Goal: Obtain resource: Download file/media

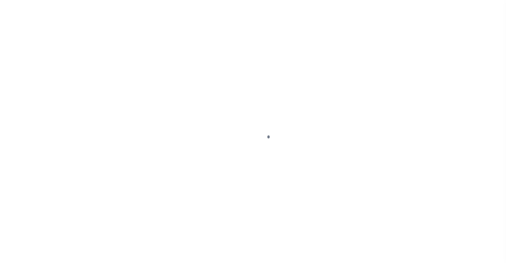
scroll to position [44, 0]
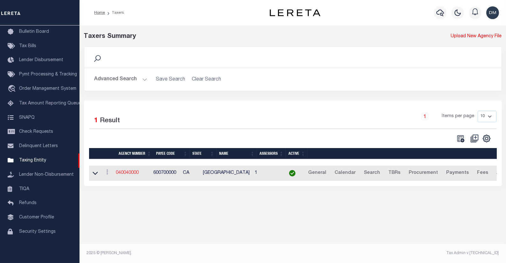
click at [129, 172] on link "040040000" at bounding box center [127, 173] width 23 height 4
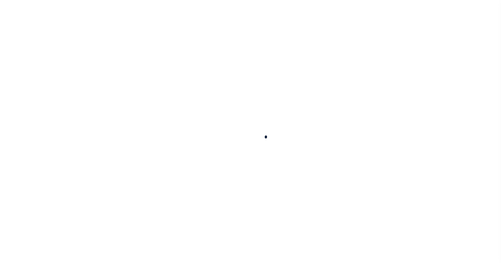
select select
checkbox input "false"
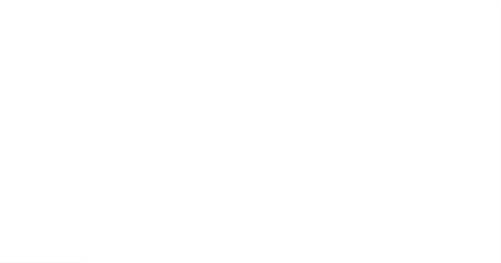
checkbox input "false"
type input "600700000"
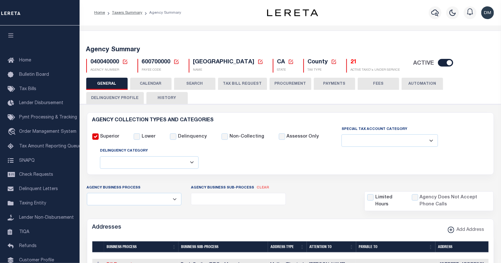
click at [124, 62] on icon at bounding box center [125, 62] width 4 height 4
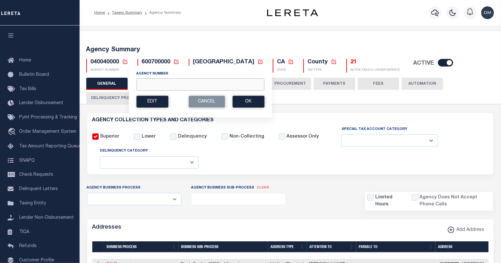
click at [167, 84] on input "Agency Number" at bounding box center [200, 84] width 128 height 12
type input "090360000"
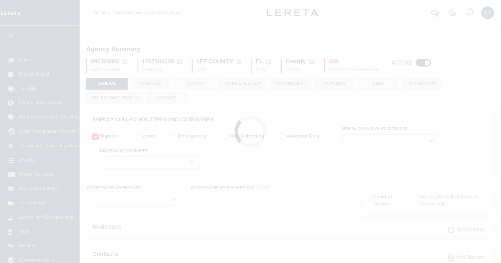
select select
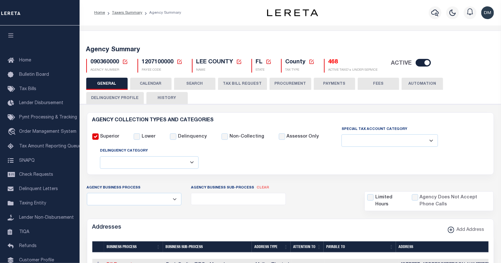
click at [332, 62] on h5 "468" at bounding box center [352, 62] width 49 height 7
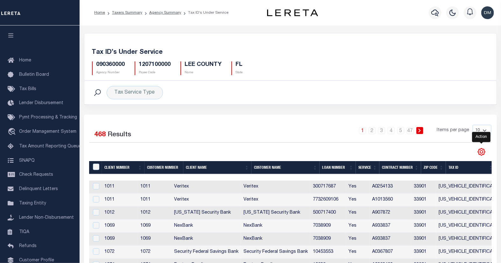
click at [480, 153] on icon "" at bounding box center [481, 152] width 8 height 8
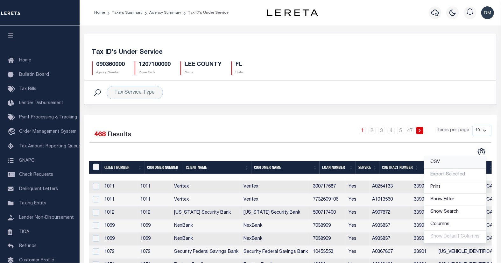
click at [434, 164] on span "CSV" at bounding box center [436, 162] width 10 height 4
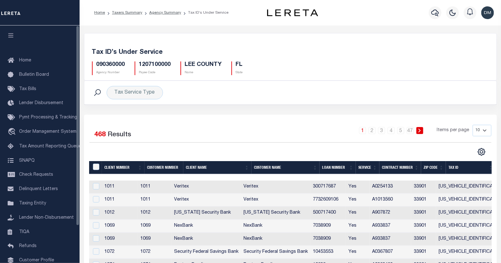
click at [182, 147] on div "Selected 468 Results 1 2 3 4 5 … 47 Items per page 10 25 50 100" at bounding box center [290, 141] width 412 height 32
